Goal: Transaction & Acquisition: Purchase product/service

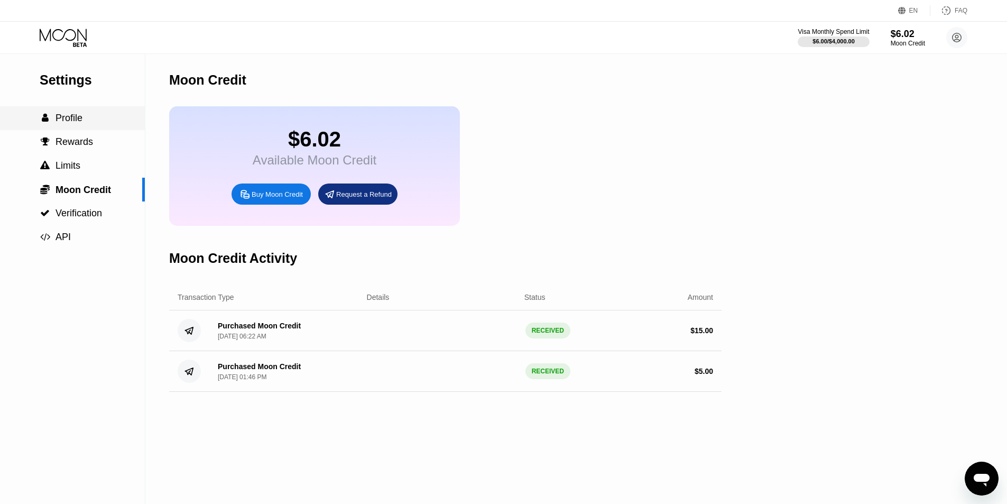
click at [78, 117] on span "Profile" at bounding box center [68, 118] width 27 height 11
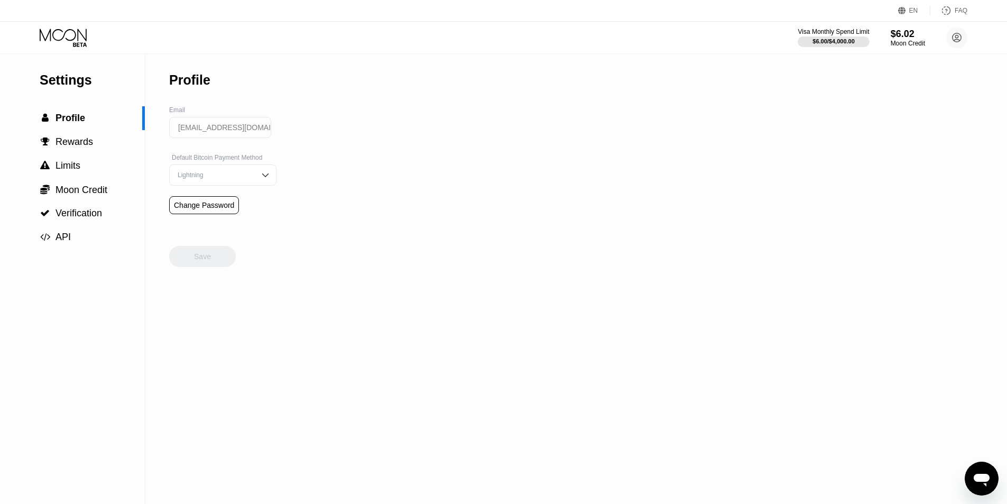
click at [60, 33] on icon at bounding box center [64, 38] width 49 height 18
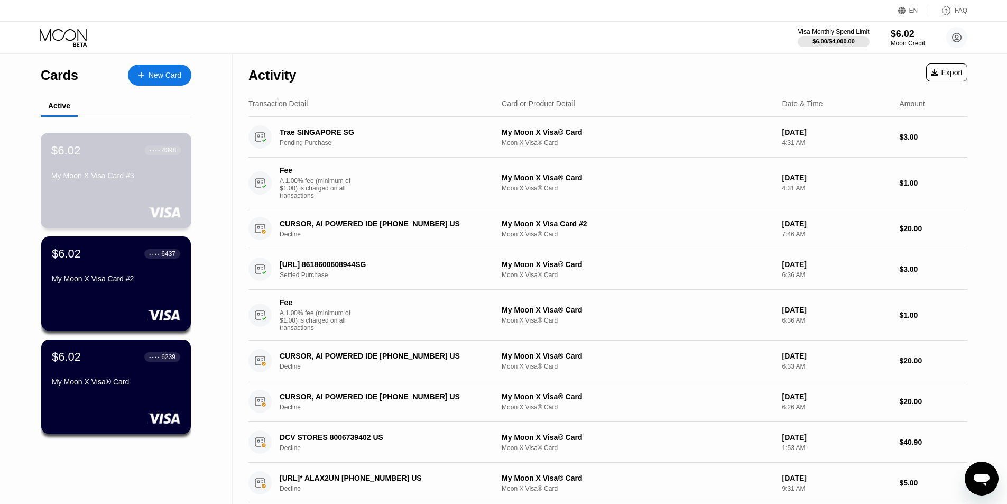
click at [89, 157] on div "$6.02 ● ● ● ● 4398" at bounding box center [115, 150] width 129 height 14
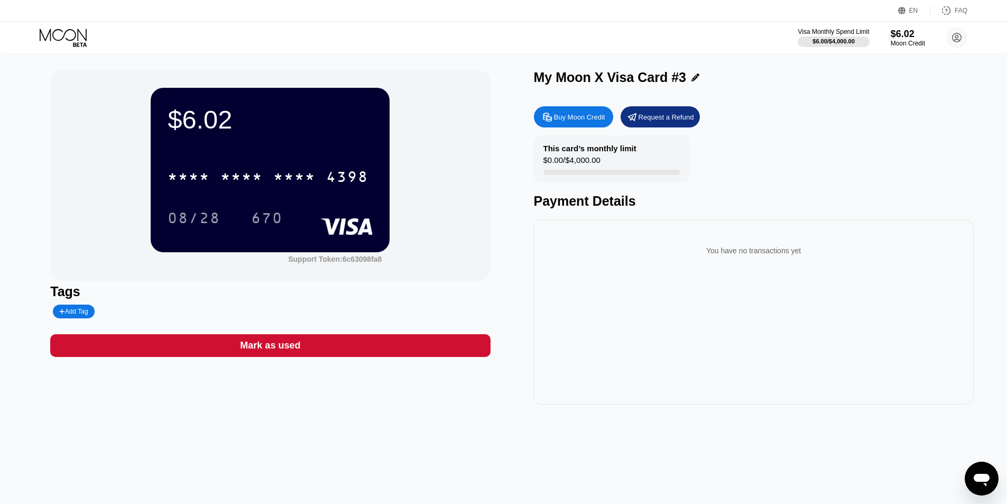
click at [75, 52] on div "Visa Monthly Spend Limit $6.00 / $4,000.00 $6.02 Moon Credit [EMAIL_ADDRESS][DO…" at bounding box center [503, 38] width 1007 height 32
click at [79, 25] on div "Visa Monthly Spend Limit $6.00 / $4,000.00 $6.02 Moon Credit [EMAIL_ADDRESS][DO…" at bounding box center [503, 38] width 1007 height 32
click at [75, 32] on icon at bounding box center [63, 35] width 47 height 12
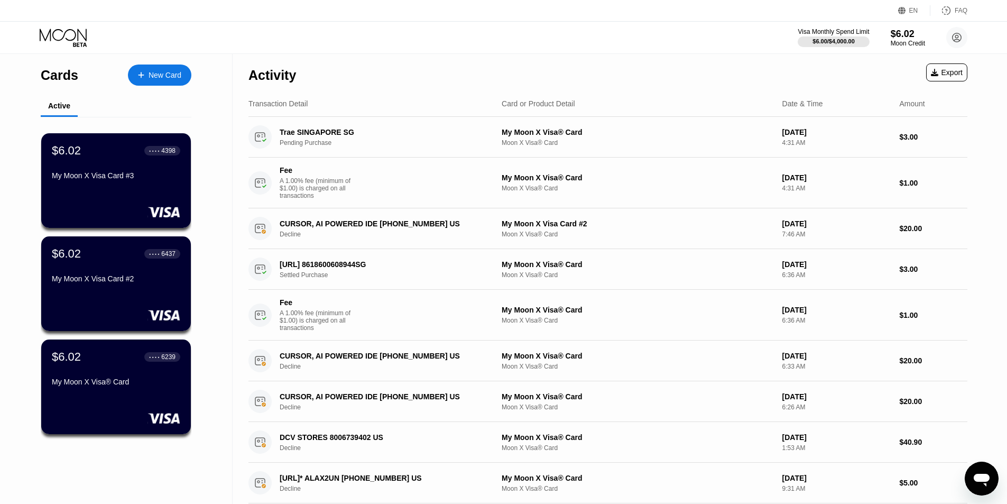
click at [154, 74] on div "New Card" at bounding box center [164, 75] width 33 height 9
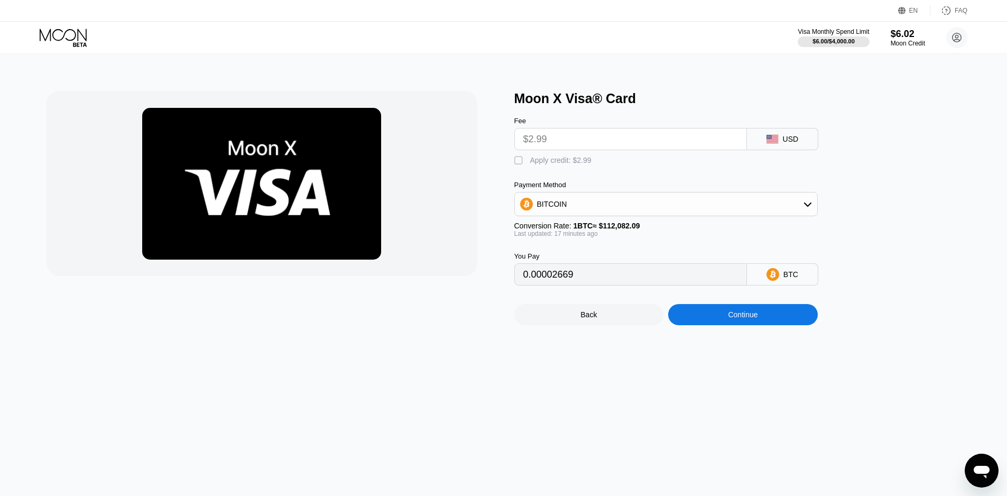
click at [519, 164] on div "" at bounding box center [519, 160] width 11 height 11
type input "0"
click at [728, 319] on div "Continue" at bounding box center [743, 314] width 30 height 8
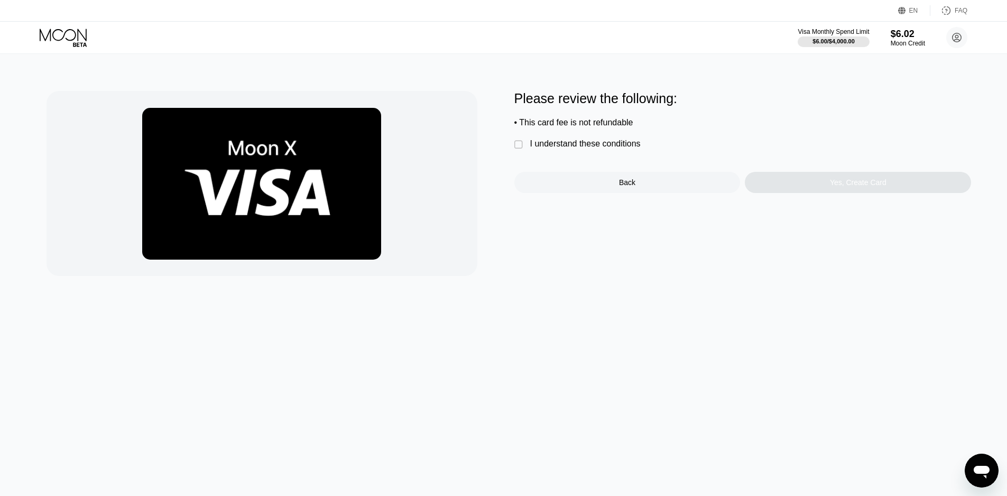
click at [540, 148] on div "I understand these conditions" at bounding box center [585, 144] width 110 height 10
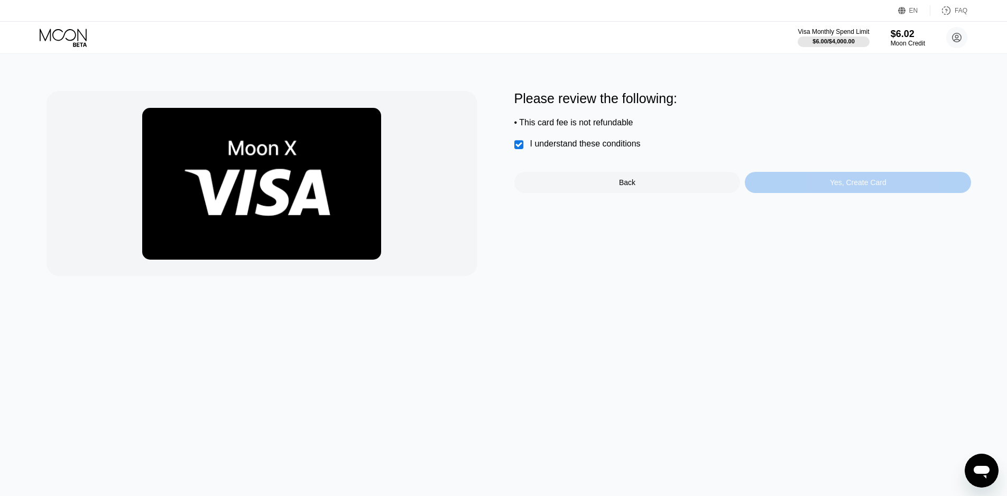
click at [820, 192] on div "Yes, Create Card" at bounding box center [858, 182] width 226 height 21
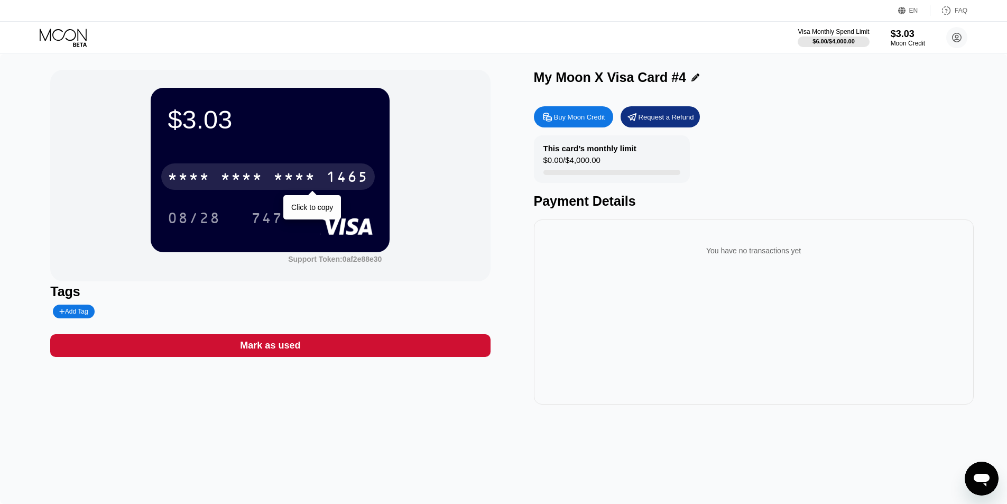
click at [257, 172] on div "* * * *" at bounding box center [241, 178] width 42 height 17
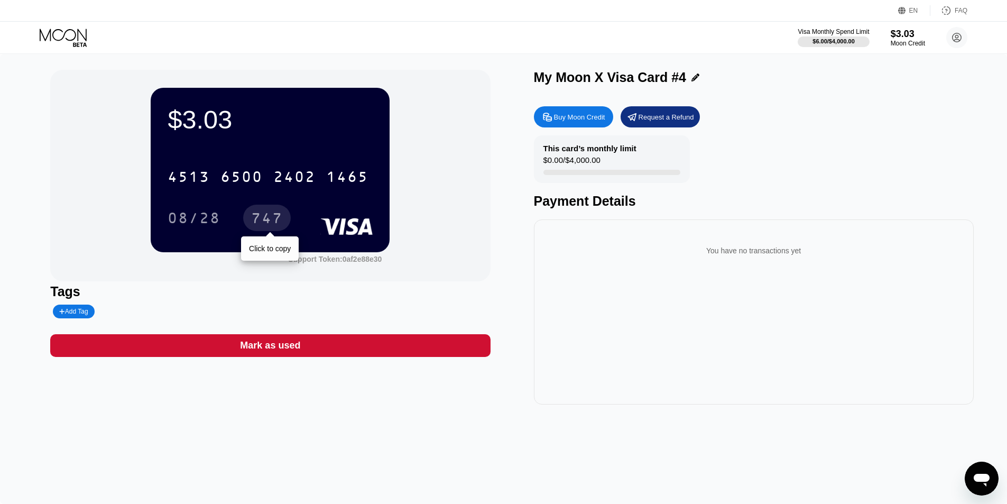
click at [283, 213] on div "747" at bounding box center [267, 219] width 32 height 17
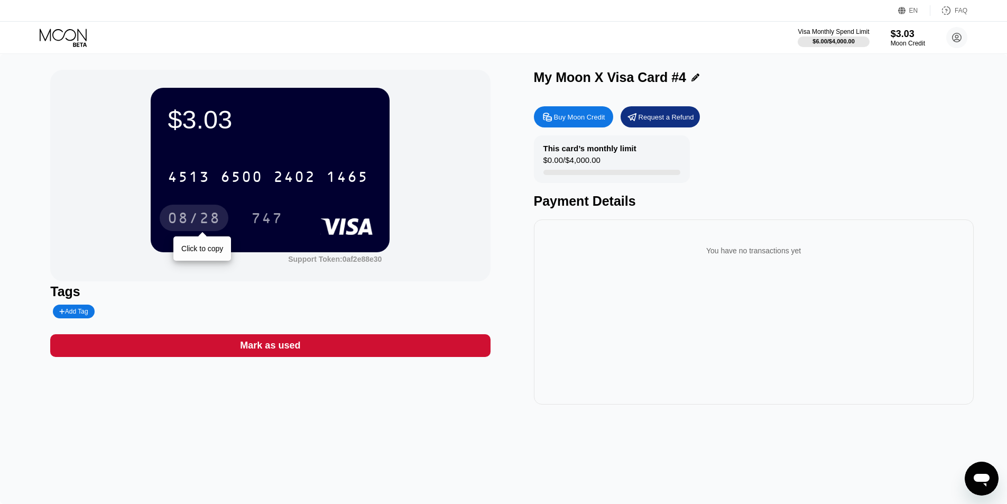
click at [205, 222] on div "08/28" at bounding box center [194, 219] width 53 height 17
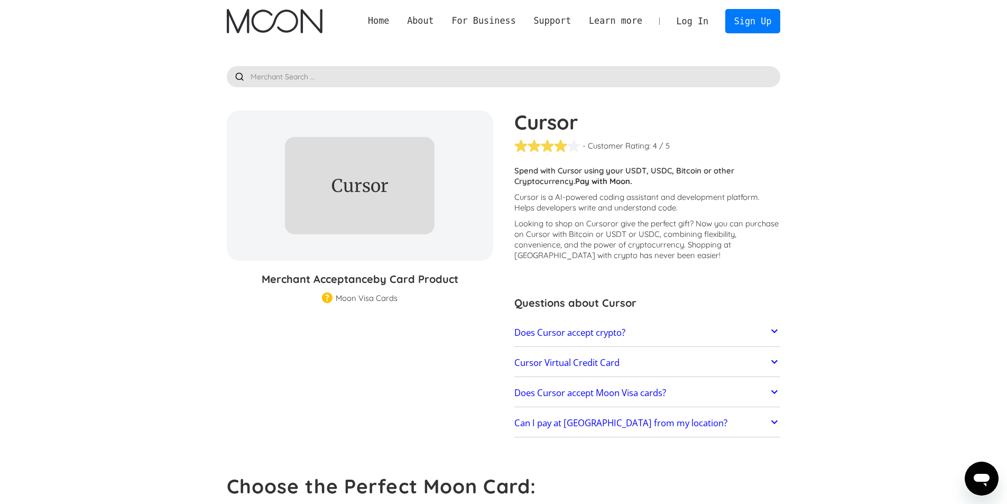
scroll to position [15, 0]
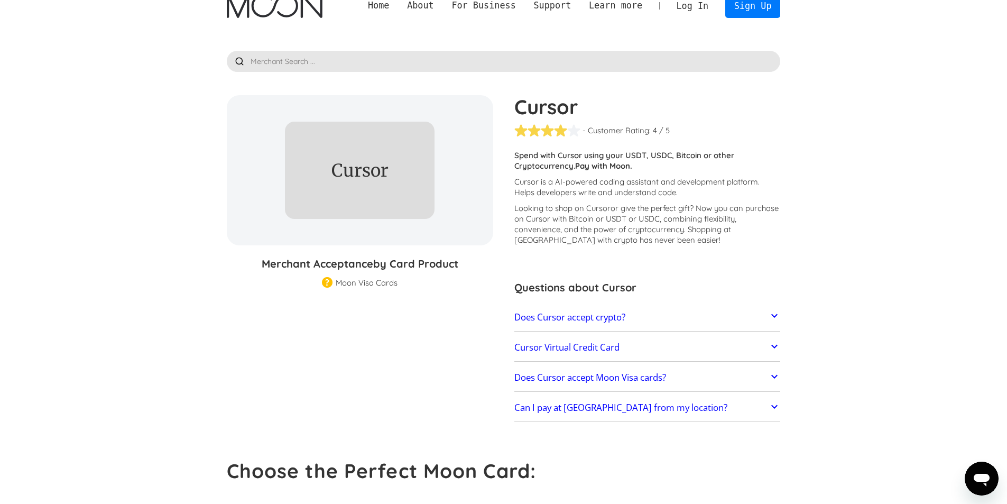
drag, startPoint x: 1014, startPoint y: 103, endPoint x: 820, endPoint y: 91, distance: 194.8
click at [820, 91] on section "Cursor % GIFT CARD DISCOUNT Merchant Acceptance by Card Product Merchant Gift C…" at bounding box center [503, 464] width 1007 height 874
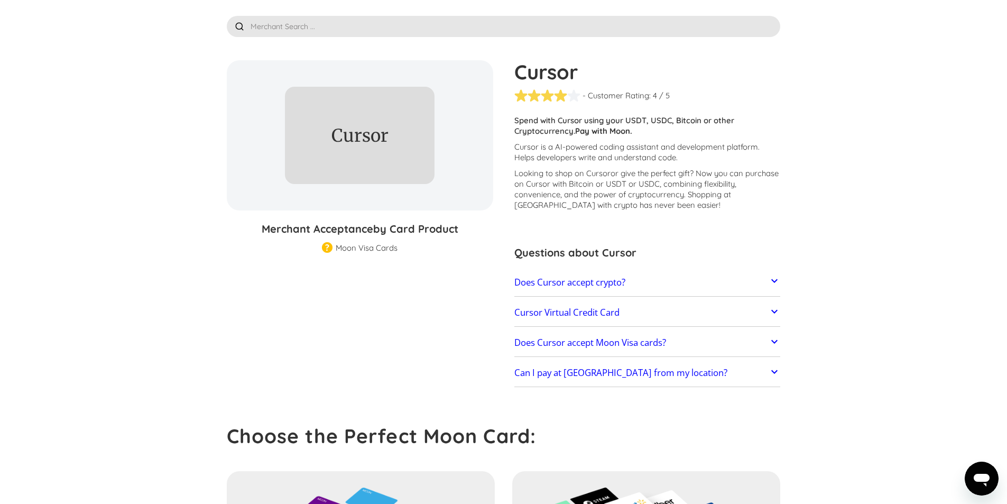
scroll to position [100, 0]
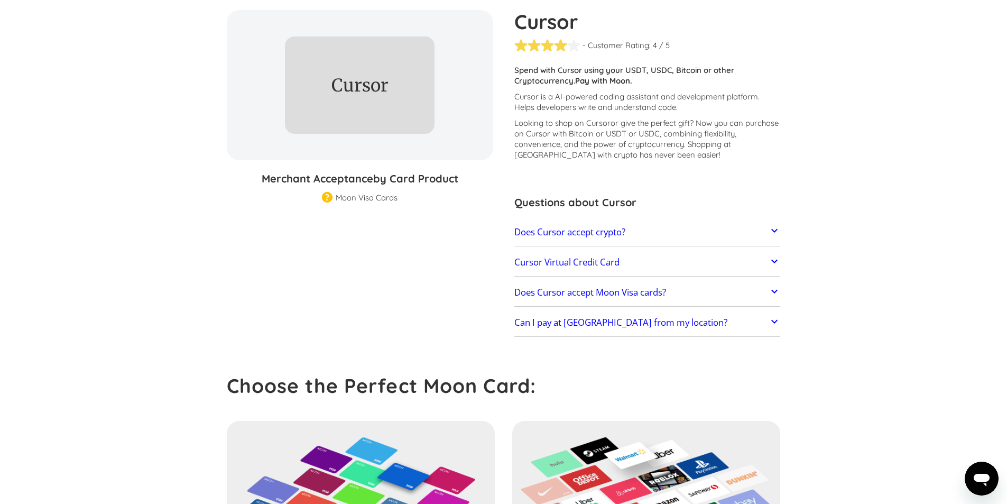
click at [768, 232] on icon at bounding box center [774, 230] width 13 height 13
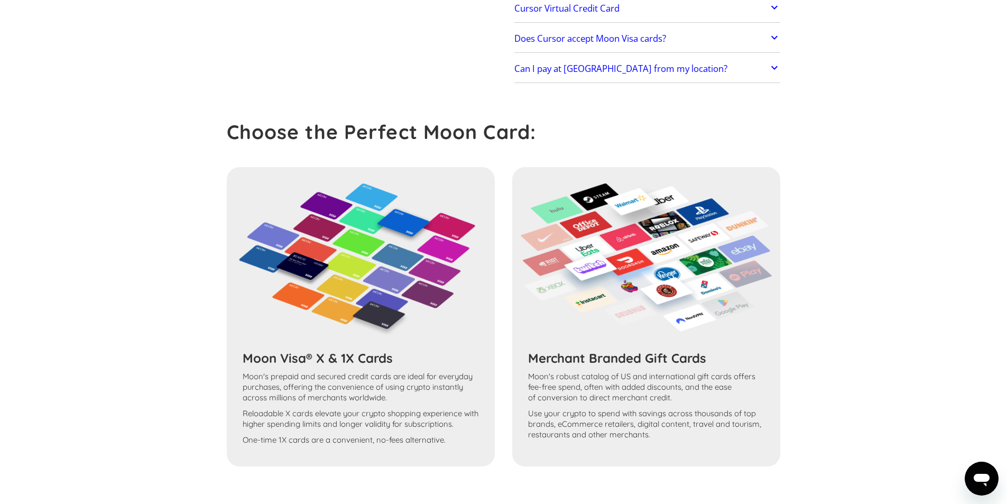
scroll to position [429, 0]
